Goal: Task Accomplishment & Management: Manage account settings

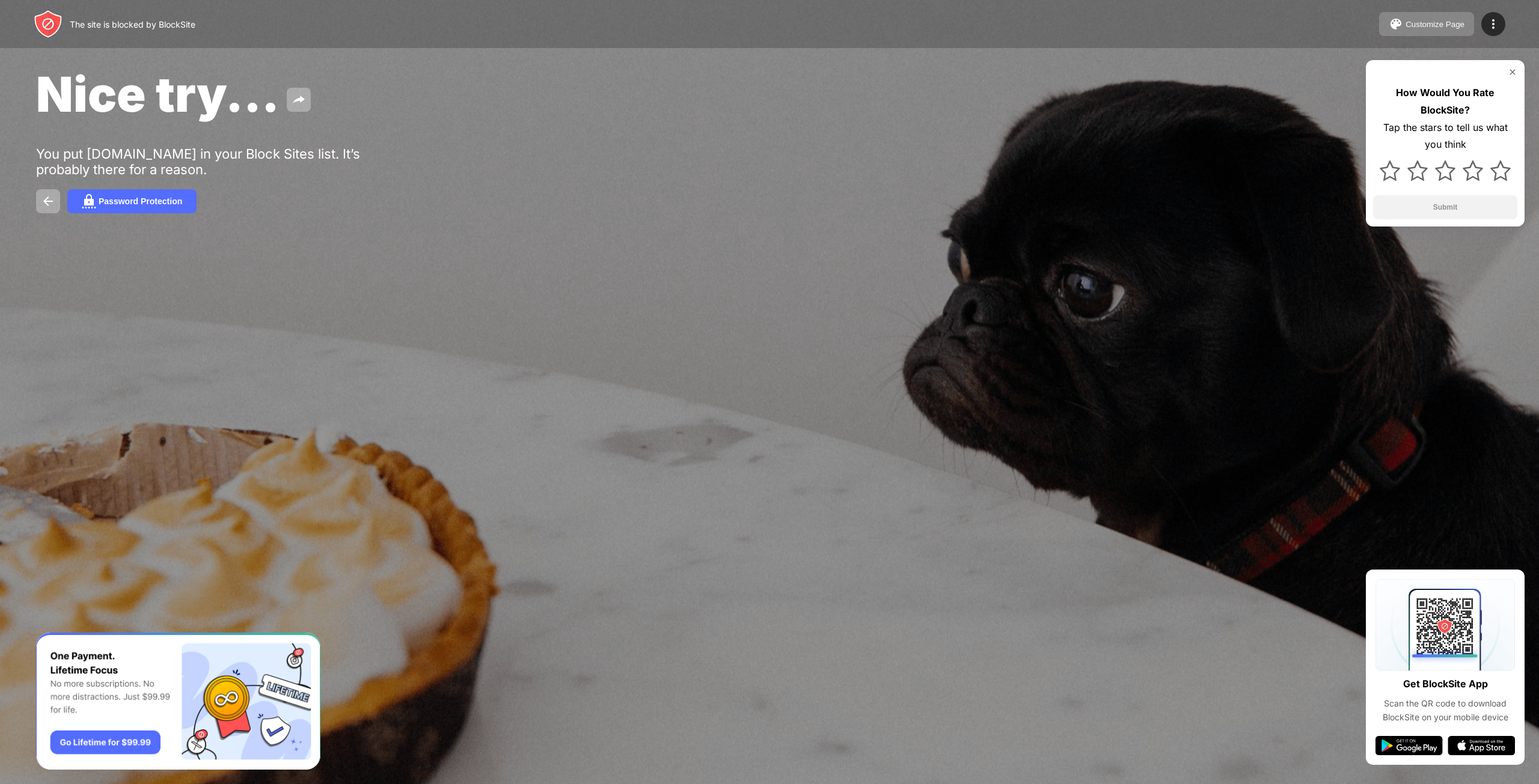
click at [1444, 20] on div "Customize Page" at bounding box center [1435, 24] width 59 height 9
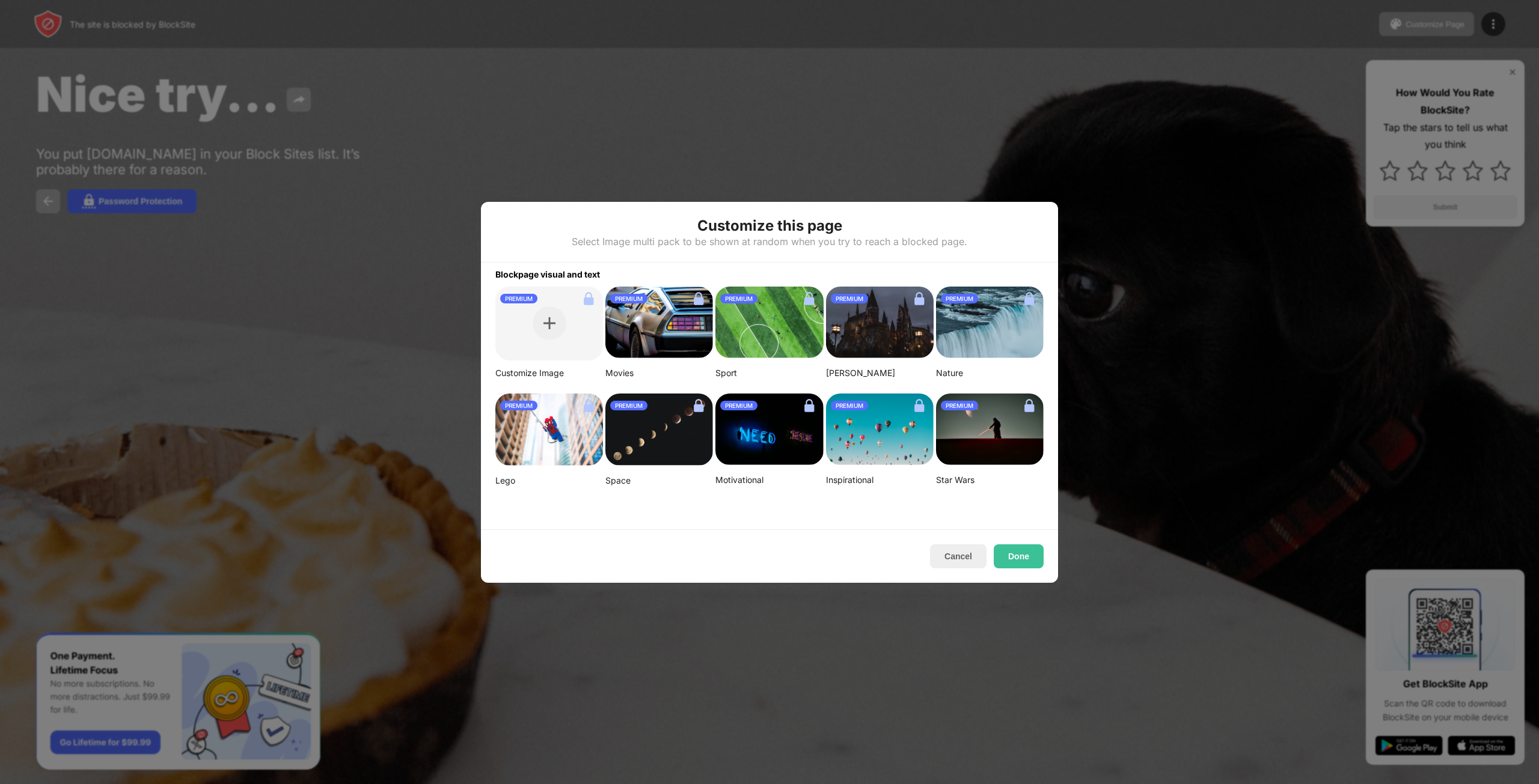
drag, startPoint x: 966, startPoint y: 544, endPoint x: 1274, endPoint y: 297, distance: 394.8
click at [968, 545] on button "Cancel" at bounding box center [958, 556] width 57 height 24
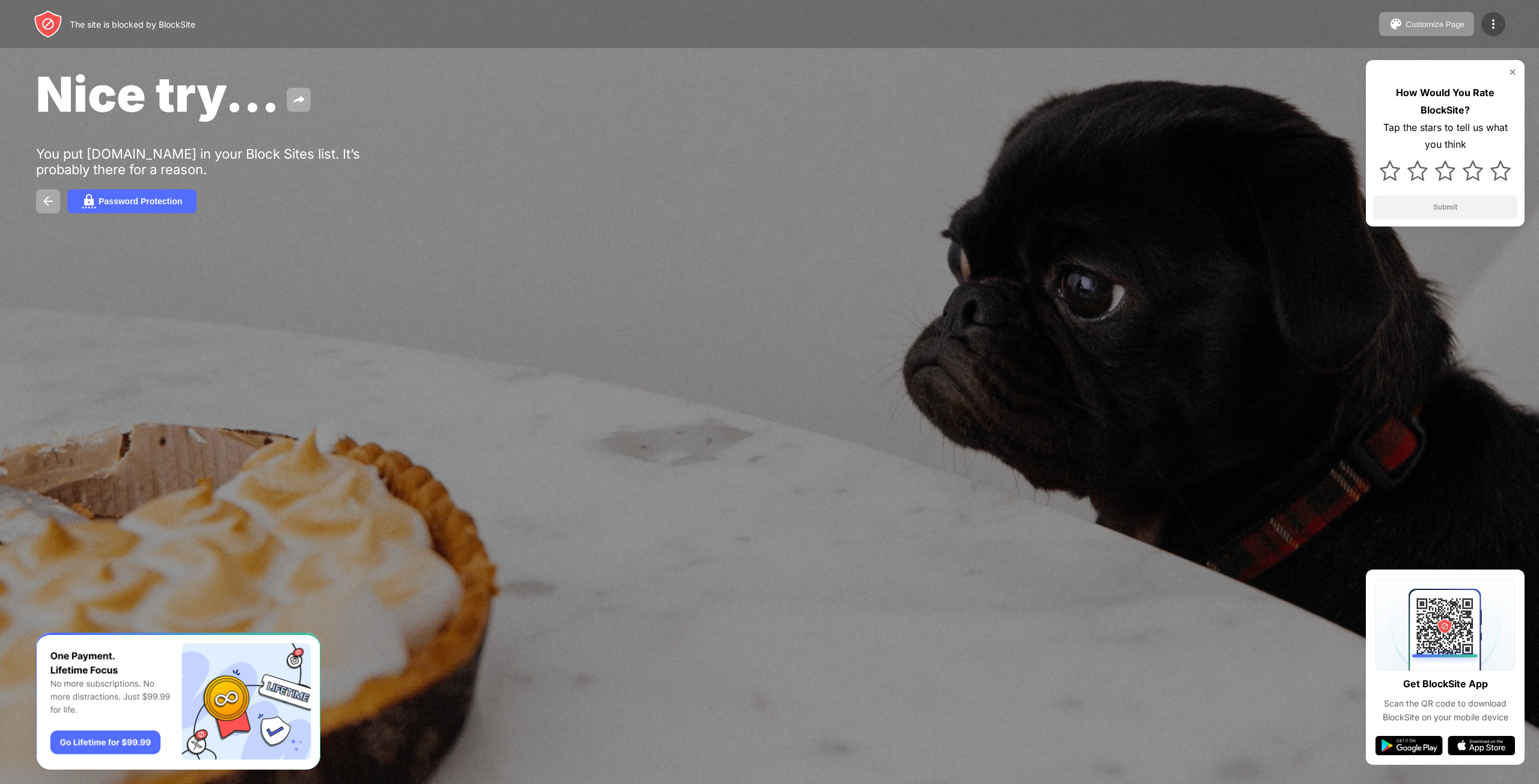
click at [1493, 21] on img at bounding box center [1494, 24] width 15 height 15
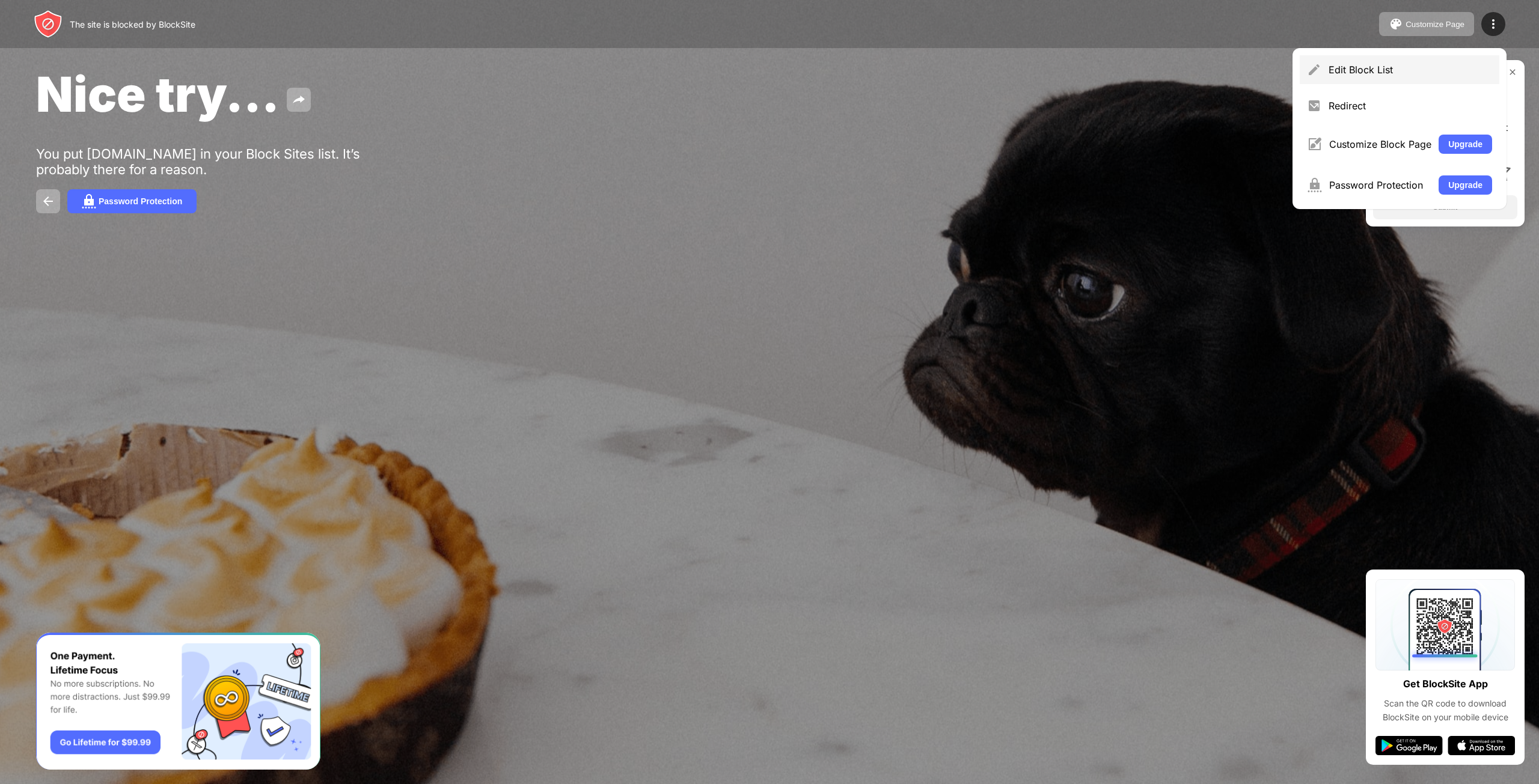
click at [1379, 77] on div "Edit Block List" at bounding box center [1399, 69] width 200 height 29
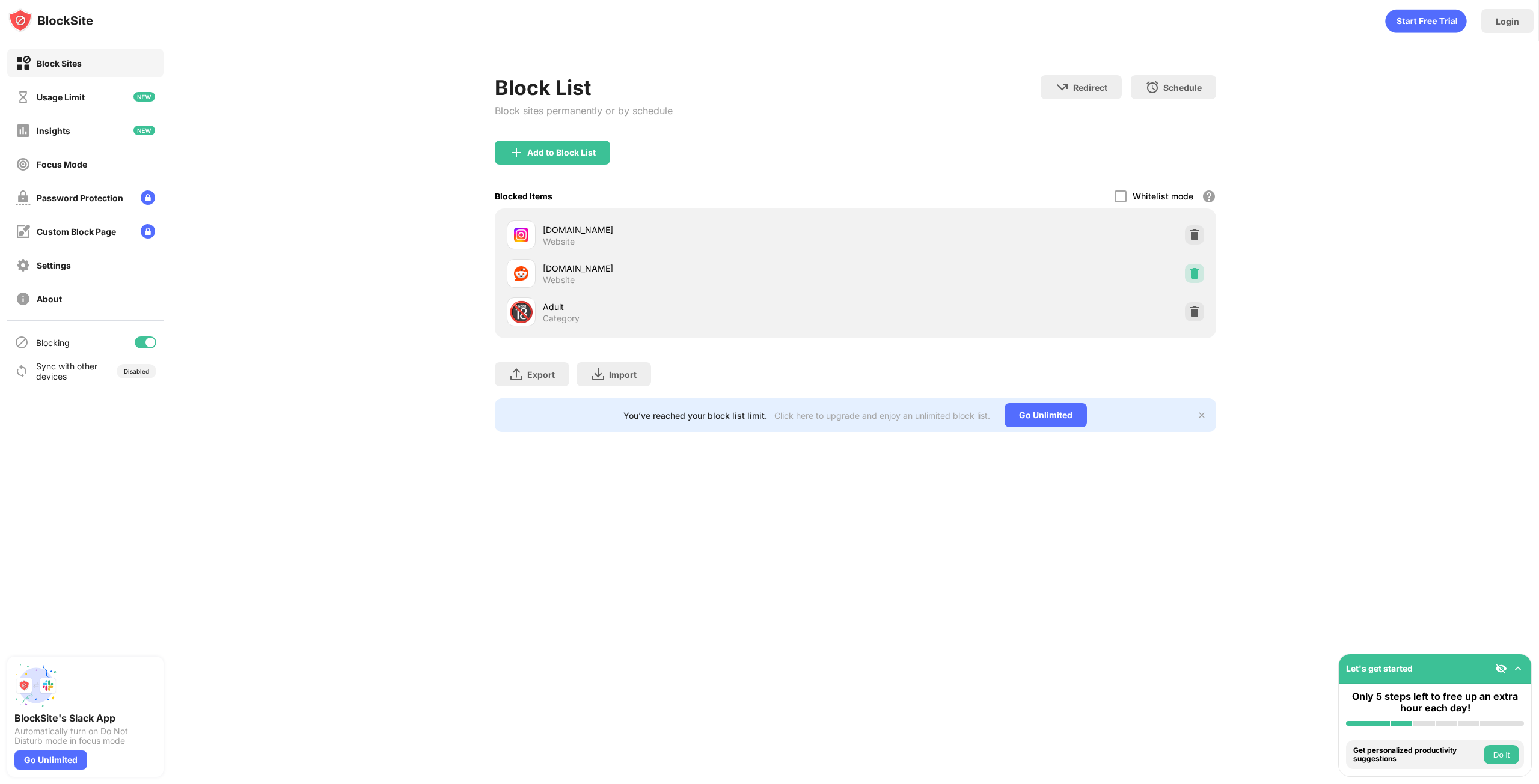
click at [1193, 270] on img at bounding box center [1195, 273] width 12 height 12
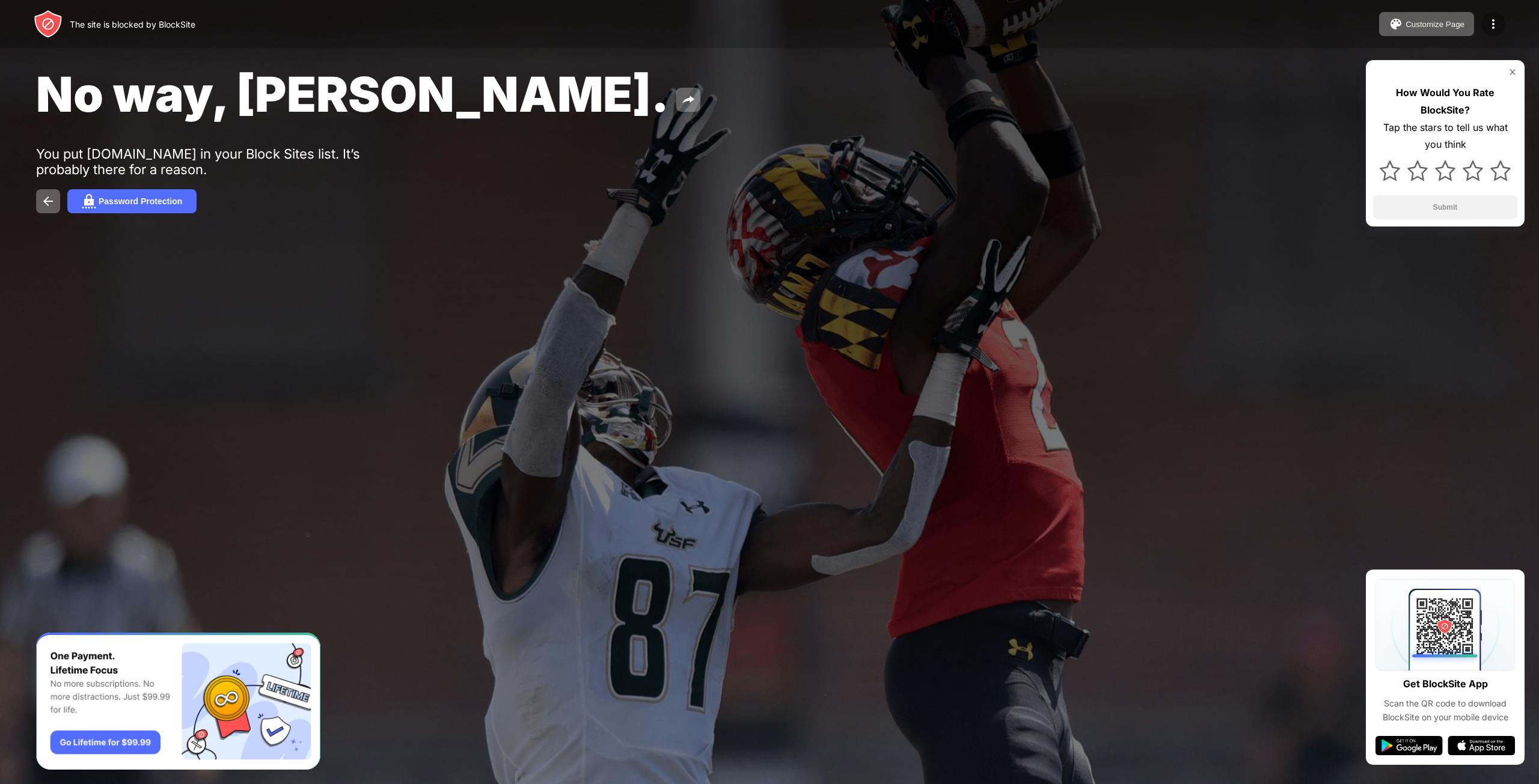
click at [1493, 29] on img at bounding box center [1494, 24] width 15 height 15
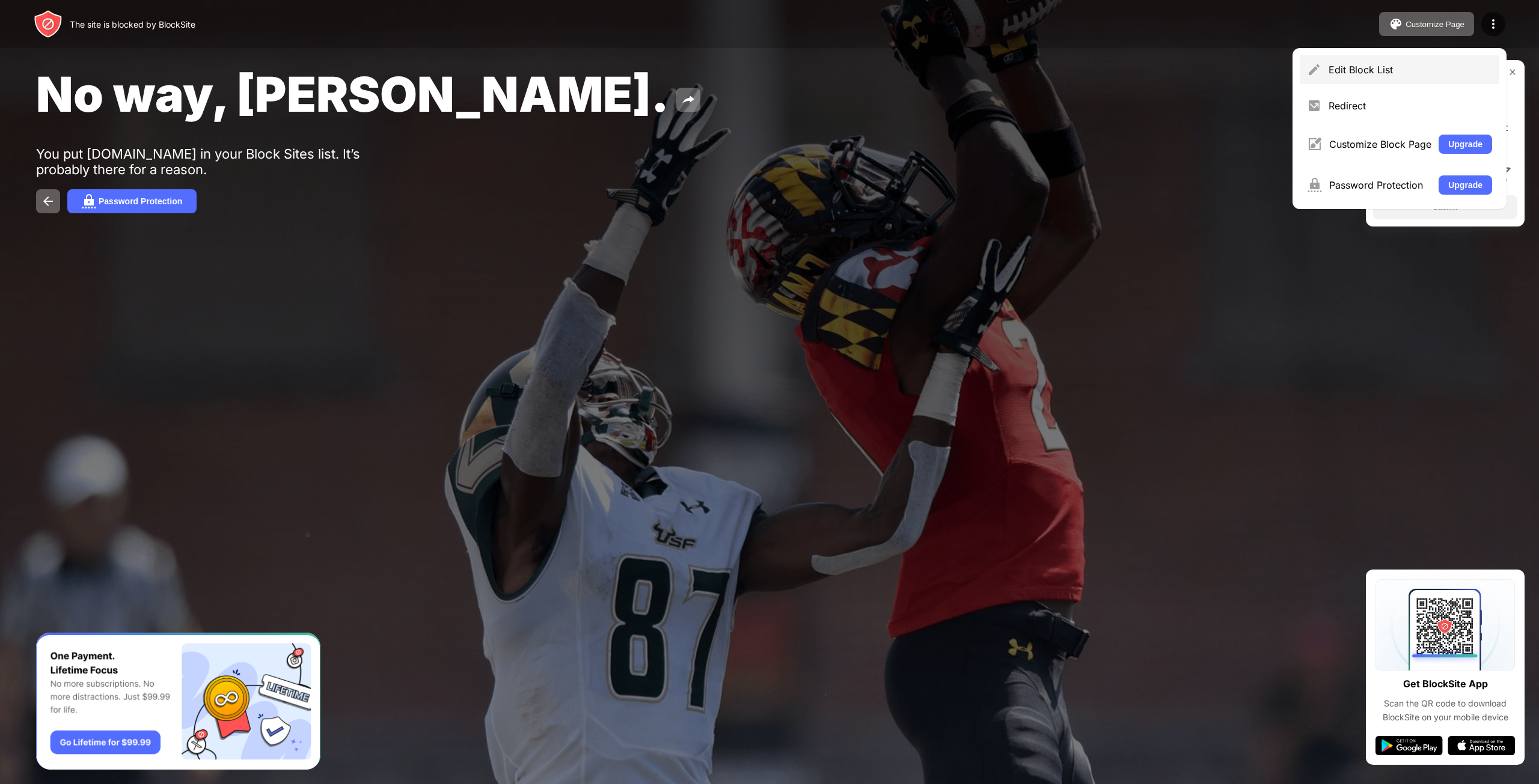
click at [1419, 72] on div "Edit Block List" at bounding box center [1410, 70] width 164 height 12
